Goal: Find specific page/section: Find specific page/section

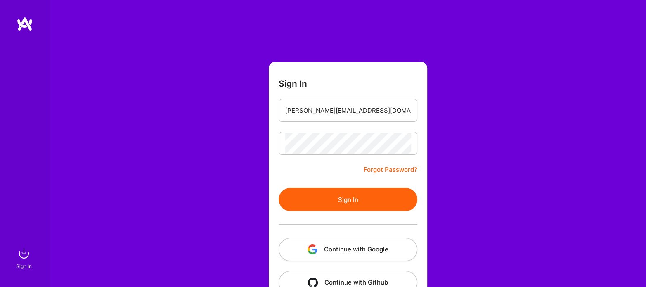
type input "[PERSON_NAME][EMAIL_ADDRESS][DOMAIN_NAME]"
click at [367, 197] on button "Sign In" at bounding box center [347, 199] width 139 height 23
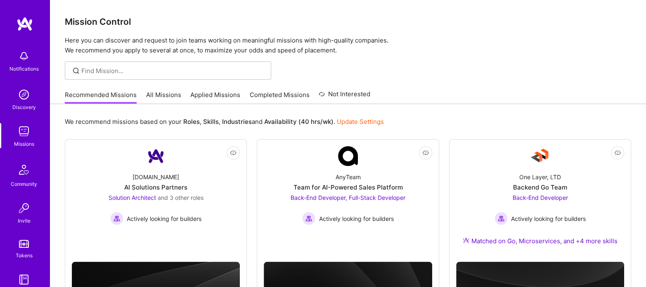
click at [153, 92] on link "All Missions" at bounding box center [163, 97] width 35 height 14
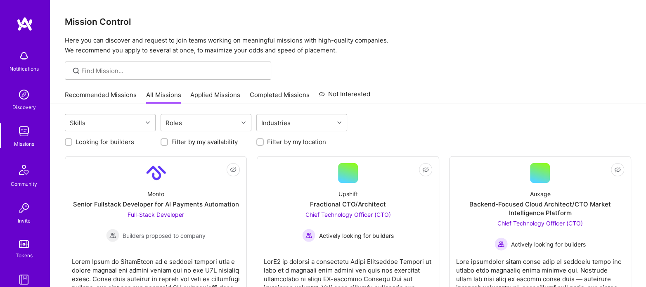
click at [257, 139] on div at bounding box center [259, 141] width 7 height 7
click at [68, 141] on input "Looking for builders" at bounding box center [69, 142] width 6 height 6
checkbox input "true"
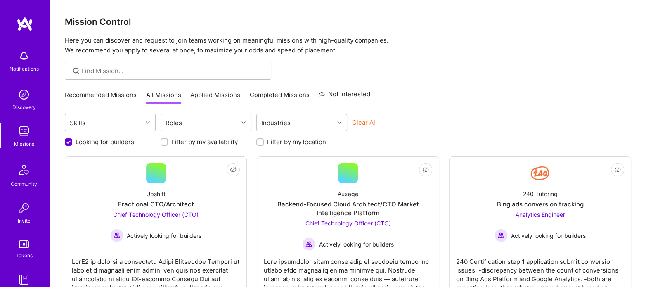
click at [260, 141] on input "Filter by my location" at bounding box center [261, 142] width 6 height 6
checkbox input "true"
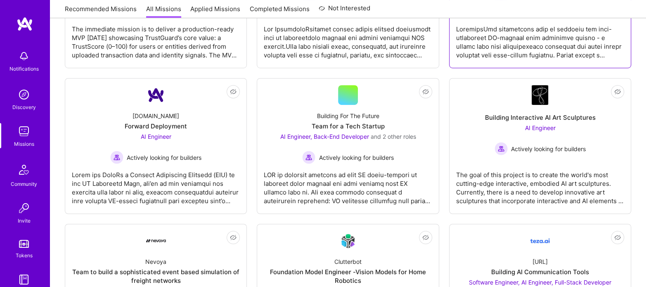
scroll to position [359, 0]
